Goal: Use online tool/utility: Utilize a website feature to perform a specific function

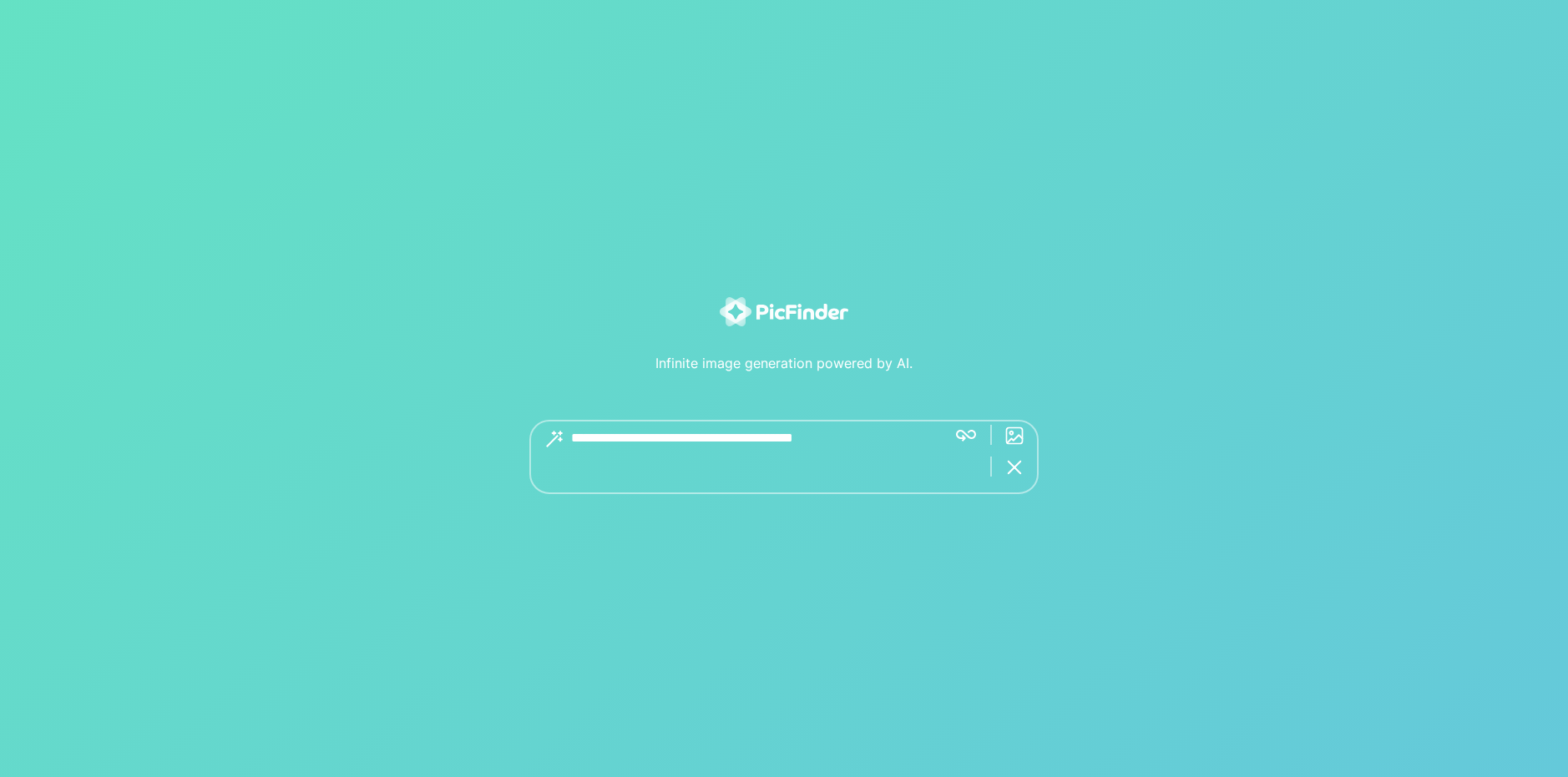
click at [628, 422] on textarea at bounding box center [752, 456] width 363 height 74
click at [633, 433] on textarea at bounding box center [752, 456] width 363 height 74
type textarea "**********"
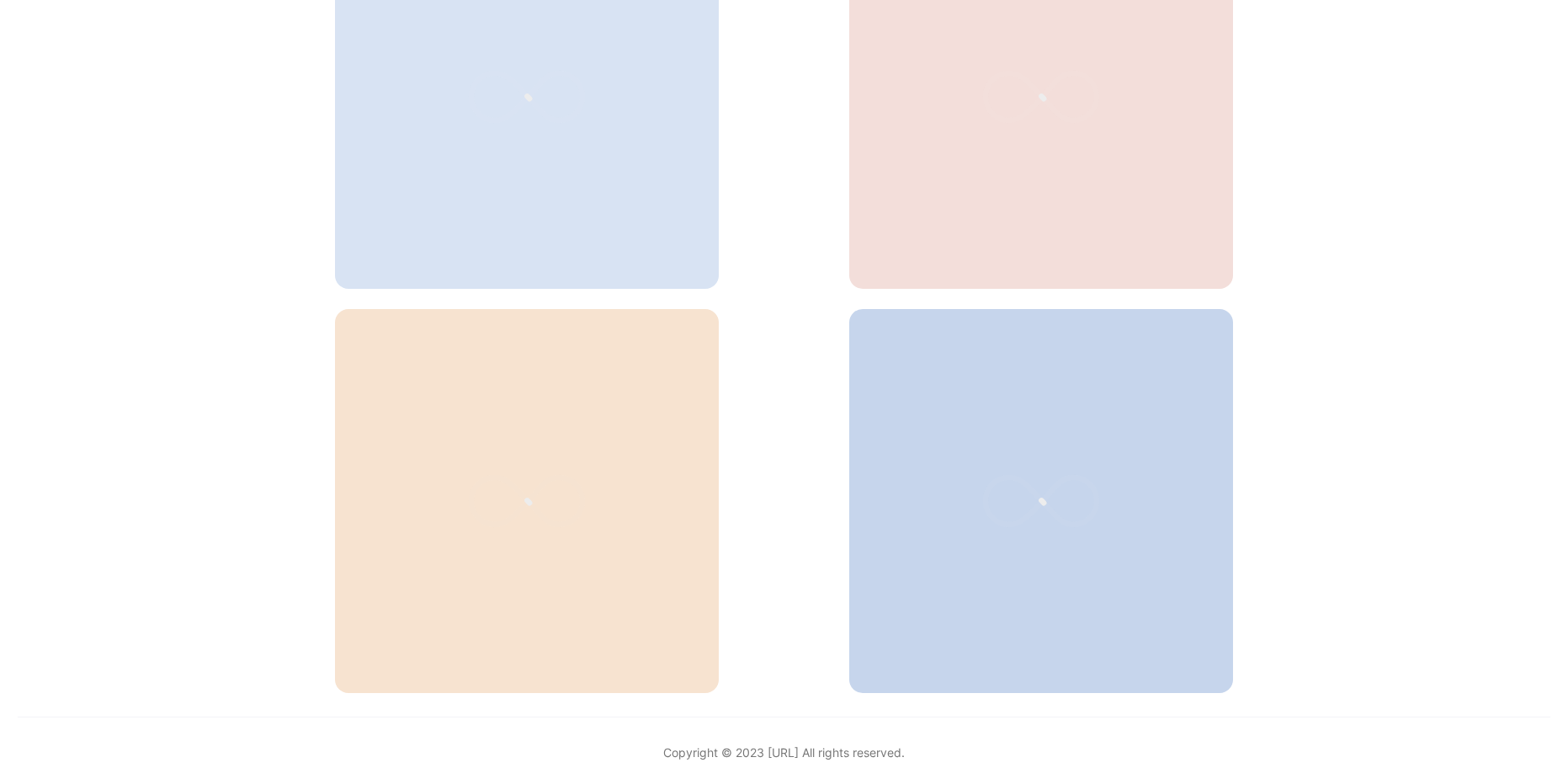
scroll to position [609, 0]
